Goal: Find specific fact: Find specific fact

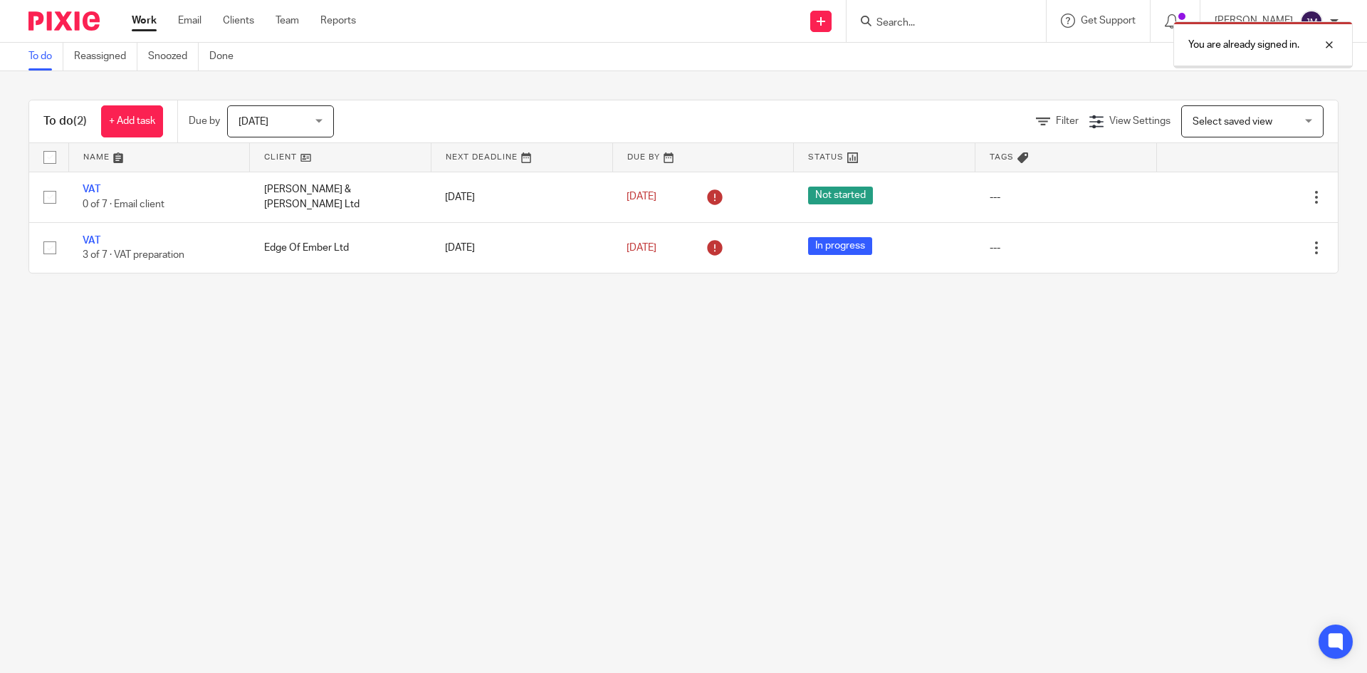
click at [948, 14] on div "You are already signed in." at bounding box center [1017, 41] width 669 height 54
click at [903, 25] on div "You are already signed in." at bounding box center [1017, 41] width 669 height 54
click at [882, 21] on div "You are already signed in." at bounding box center [1017, 41] width 669 height 54
click at [918, 23] on div "You are already signed in." at bounding box center [1017, 41] width 669 height 54
click at [915, 22] on div "You are already signed in." at bounding box center [1017, 41] width 669 height 54
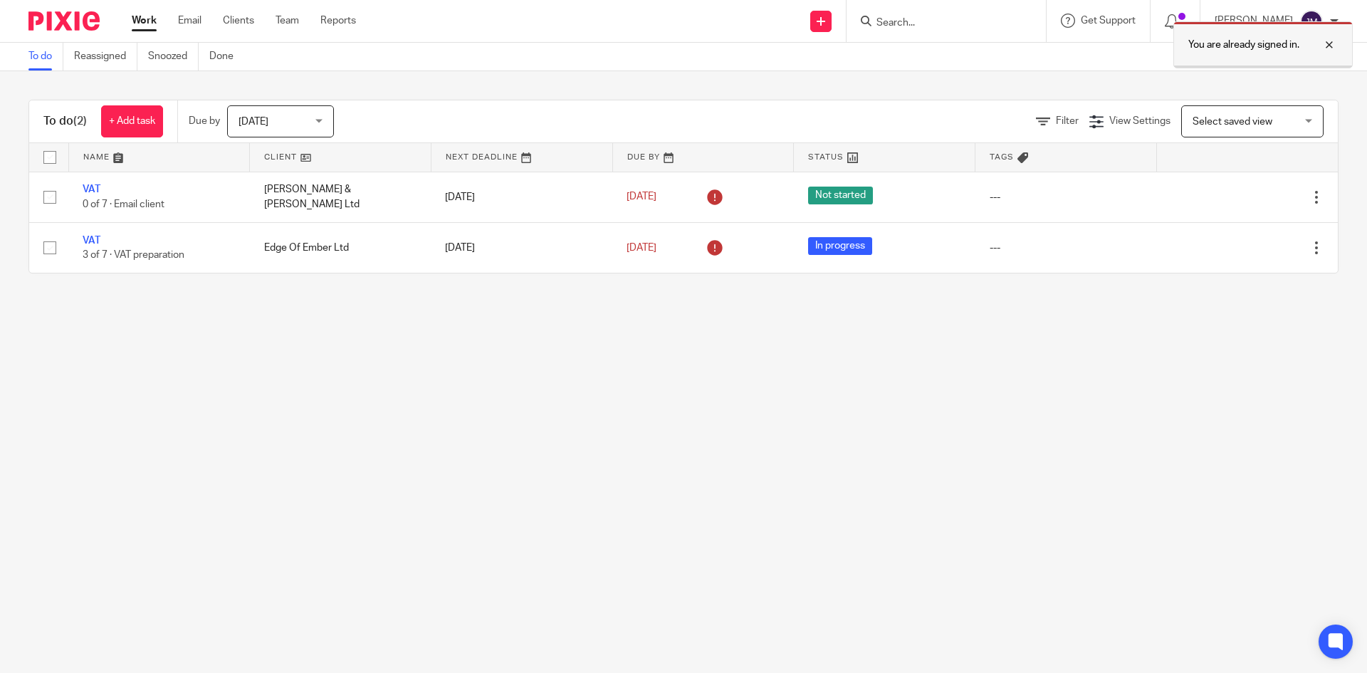
click at [1328, 43] on div at bounding box center [1318, 44] width 38 height 17
click at [980, 31] on div "You are already signed in." at bounding box center [1017, 41] width 669 height 54
click at [915, 21] on input "Search" at bounding box center [939, 23] width 128 height 13
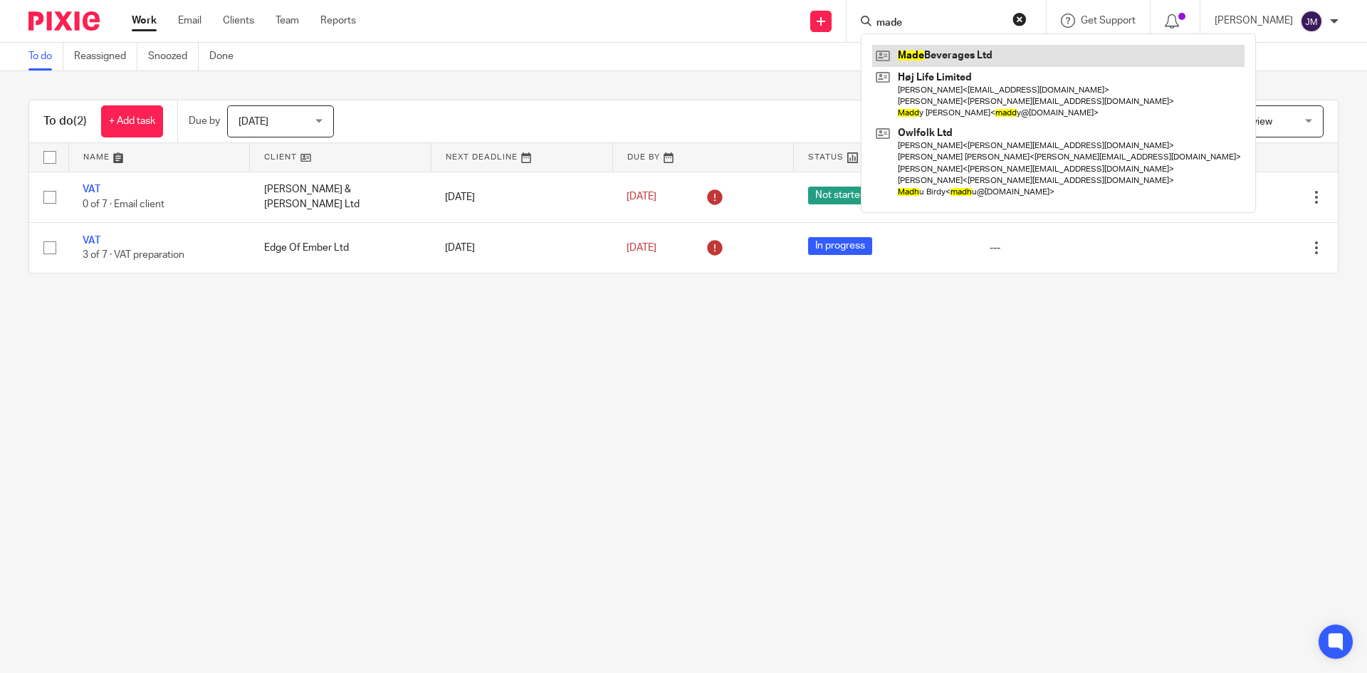
type input "made"
click at [918, 51] on link at bounding box center [1058, 55] width 372 height 21
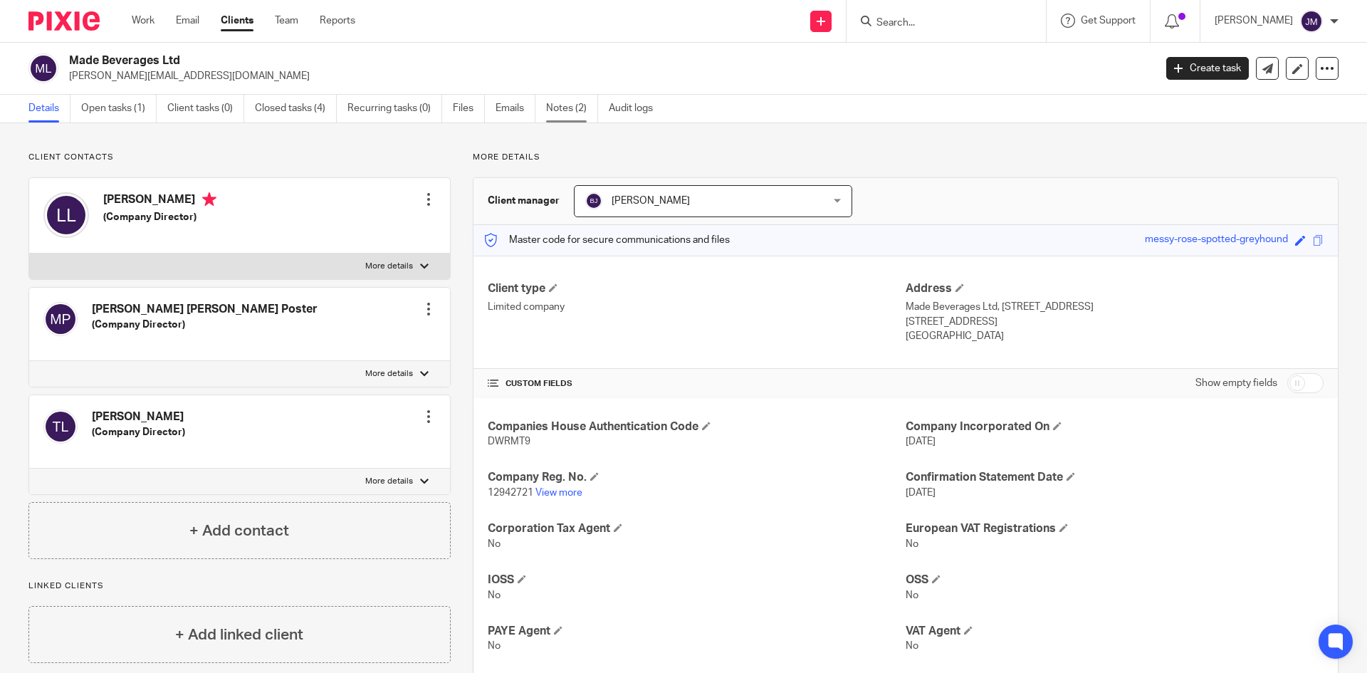
click at [565, 105] on link "Notes (2)" at bounding box center [572, 109] width 52 height 28
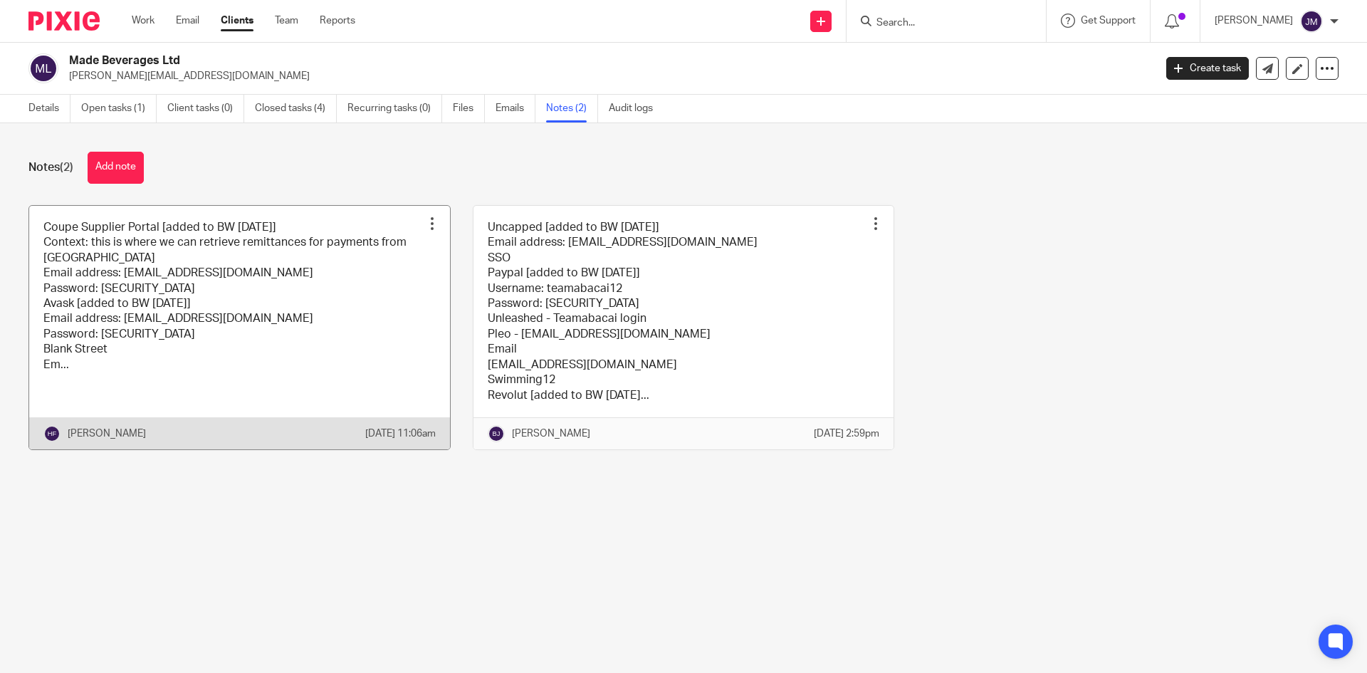
click at [177, 302] on link at bounding box center [239, 327] width 421 height 243
click at [305, 346] on link at bounding box center [239, 327] width 421 height 243
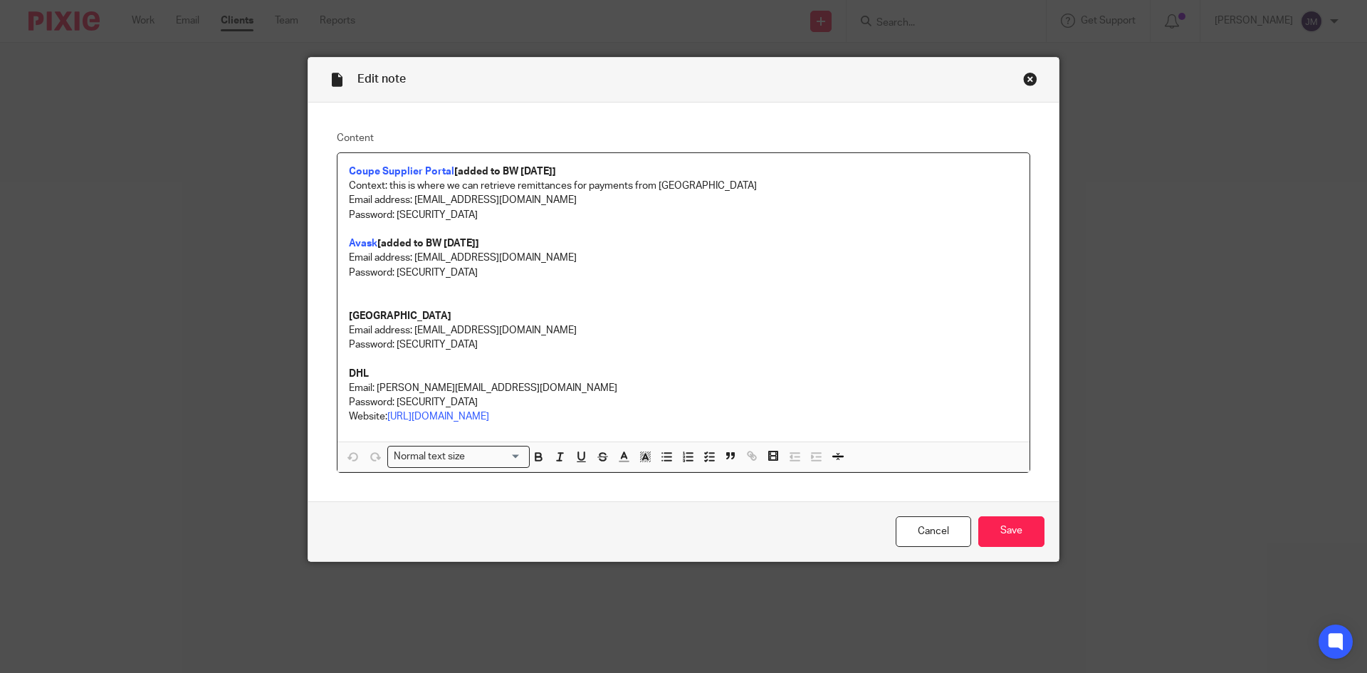
click at [1023, 76] on div "Close this dialog window" at bounding box center [1030, 79] width 14 height 14
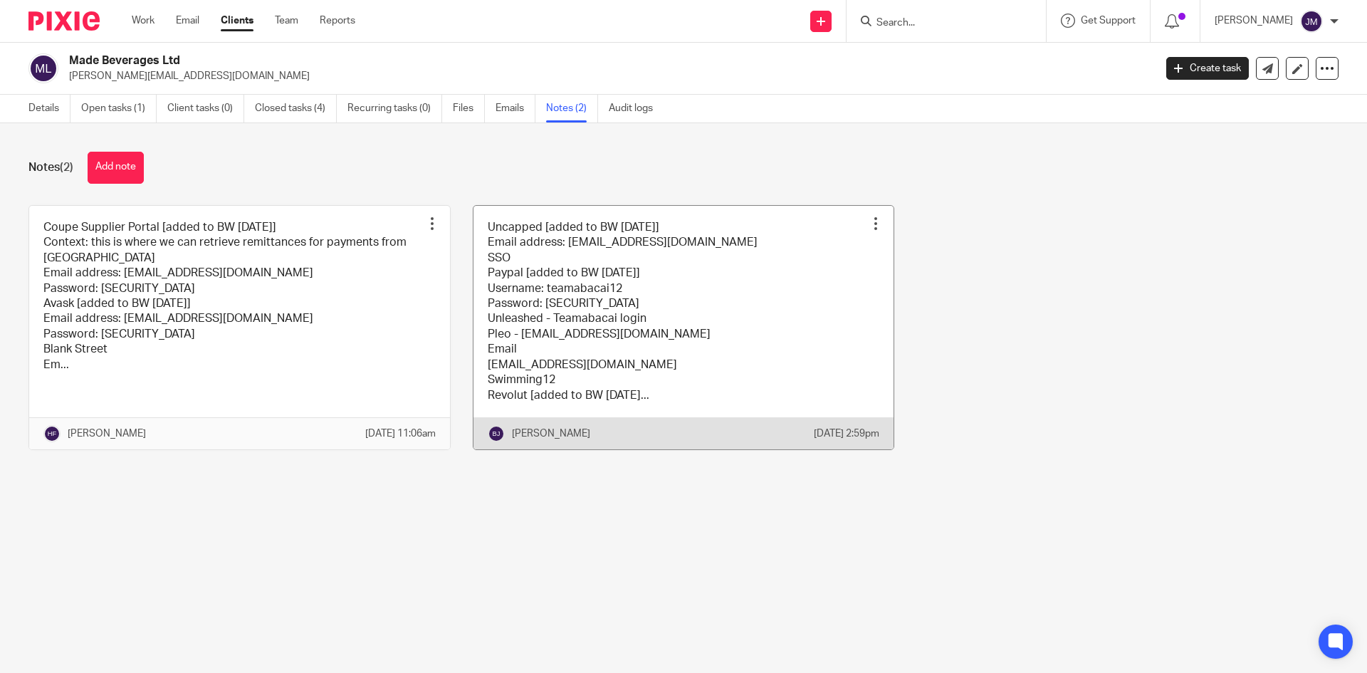
click at [782, 322] on link at bounding box center [683, 327] width 421 height 243
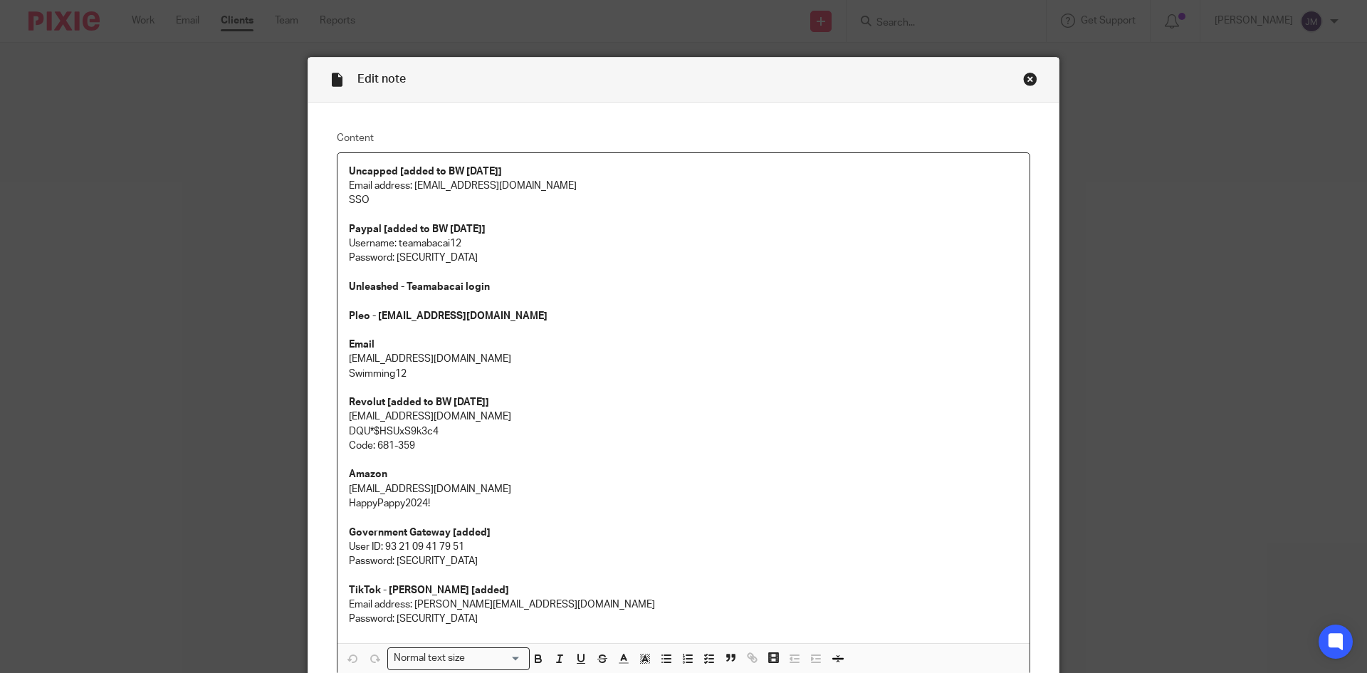
click at [429, 238] on p "Username: teamabacai12" at bounding box center [683, 243] width 669 height 14
copy p "teamabacai12"
drag, startPoint x: 390, startPoint y: 258, endPoint x: 503, endPoint y: 261, distance: 112.5
click at [503, 261] on p "Password: [SECURITY_DATA]" at bounding box center [683, 258] width 669 height 14
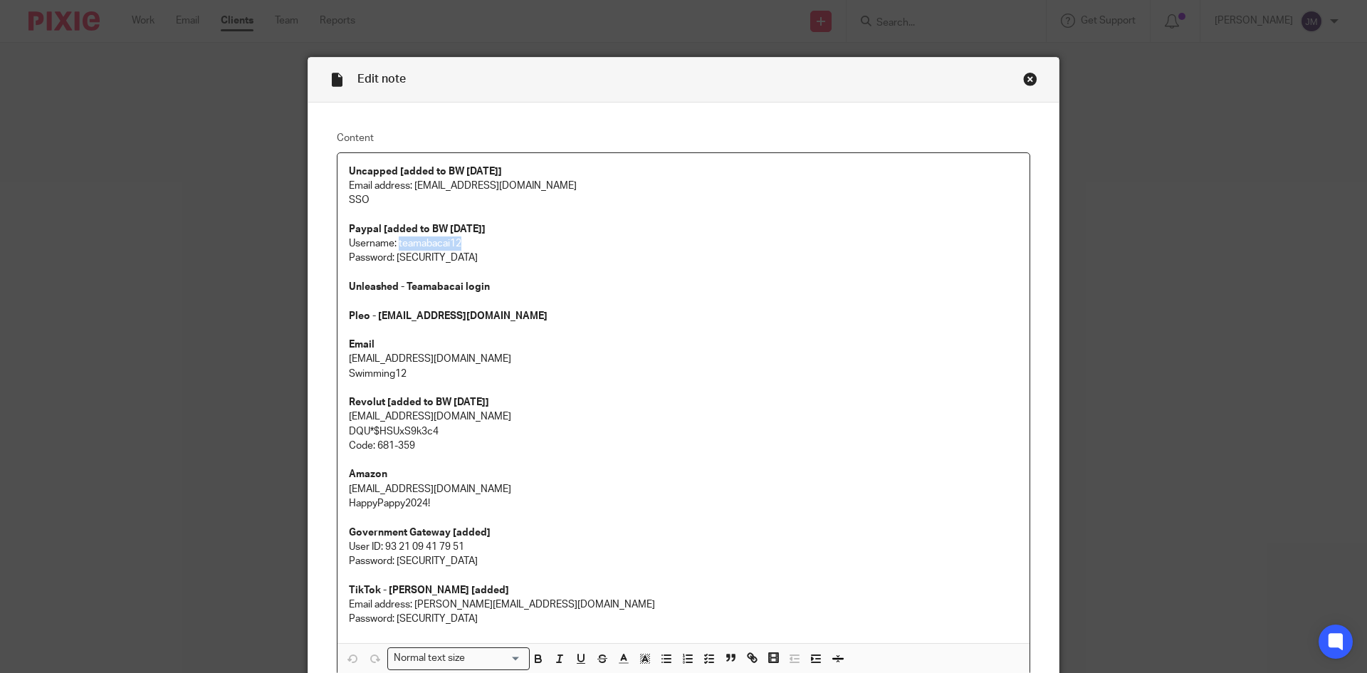
copy p "teamabacai12###!!!"
